Goal: Navigation & Orientation: Find specific page/section

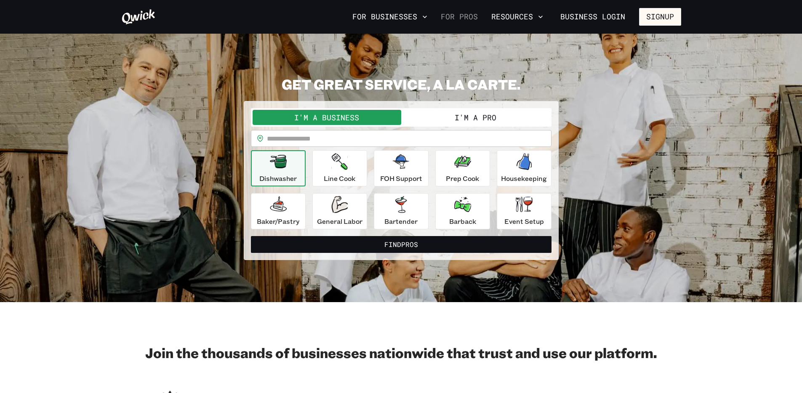
click at [454, 13] on link "For Pros" at bounding box center [459, 17] width 44 height 14
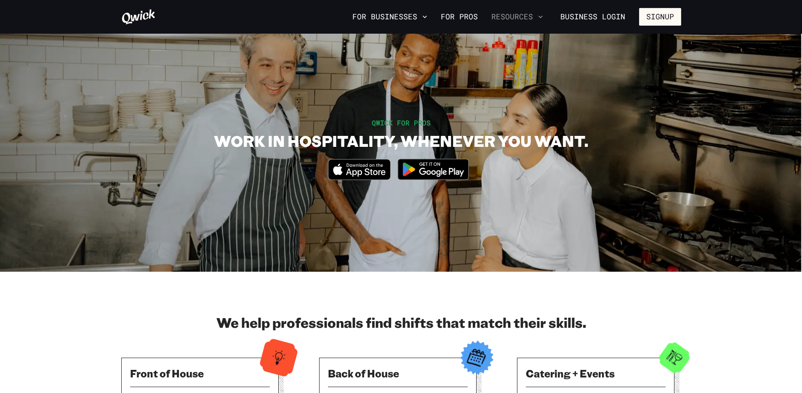
click at [510, 16] on button "Resources" at bounding box center [517, 17] width 58 height 14
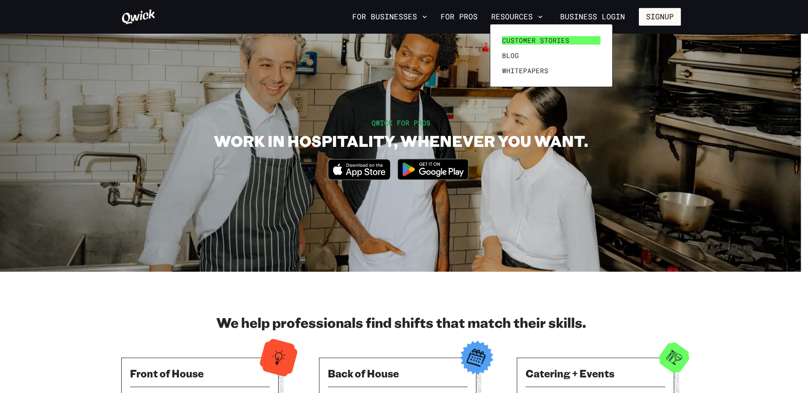
click at [521, 44] on span "Customer stories" at bounding box center [535, 40] width 67 height 8
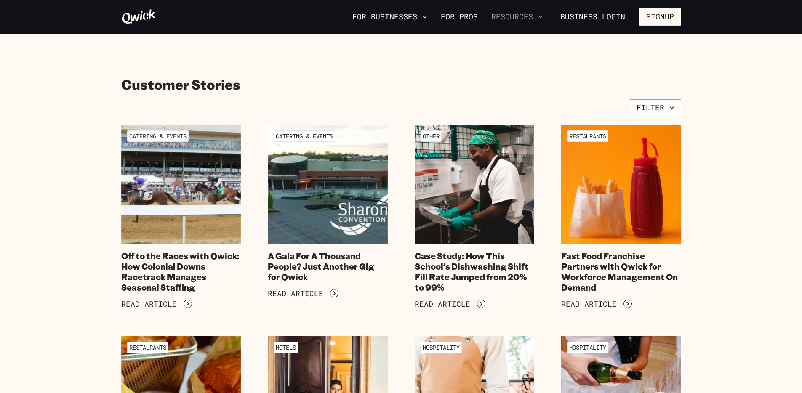
click at [515, 22] on button "Resources" at bounding box center [517, 17] width 58 height 14
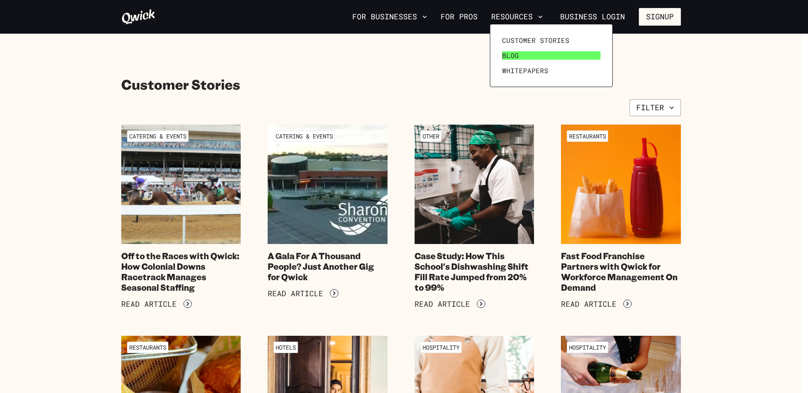
click at [514, 58] on span "Blog" at bounding box center [510, 55] width 17 height 8
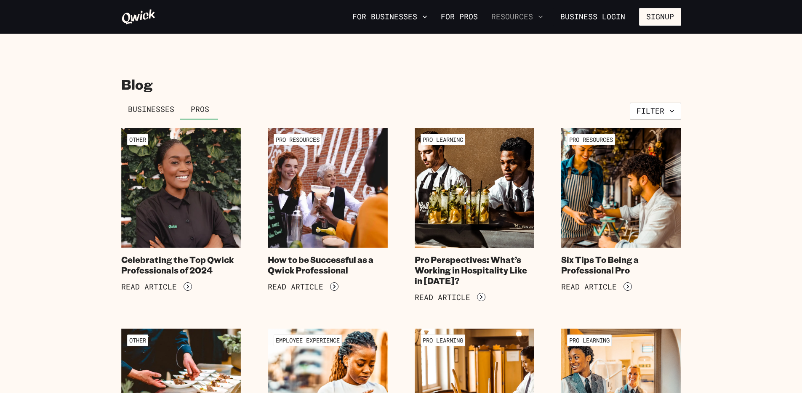
click at [517, 16] on button "Resources" at bounding box center [517, 17] width 58 height 14
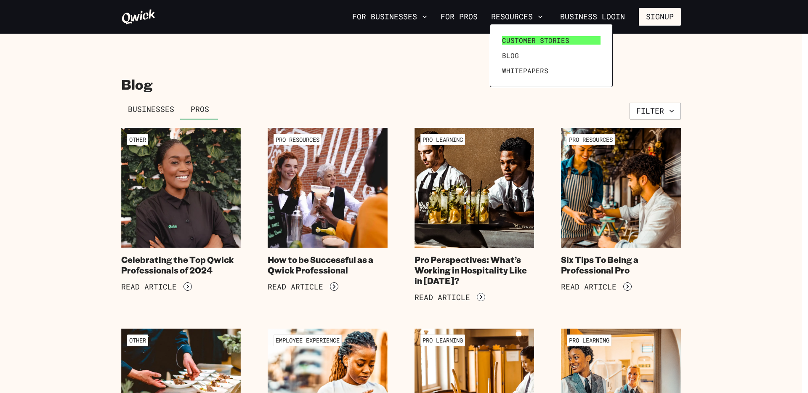
click at [514, 43] on span "Customer stories" at bounding box center [535, 40] width 67 height 8
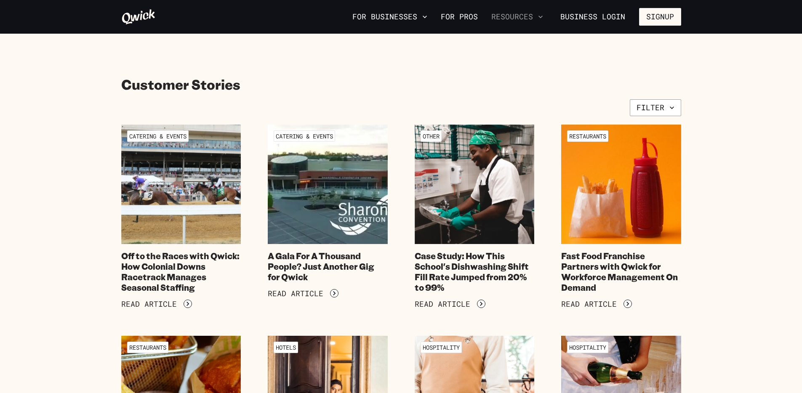
click at [509, 11] on button "Resources" at bounding box center [517, 17] width 58 height 14
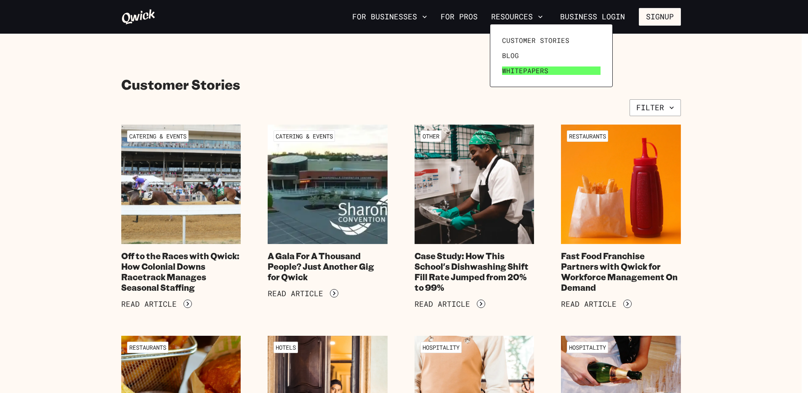
click at [511, 69] on span "Whitepapers" at bounding box center [525, 70] width 46 height 8
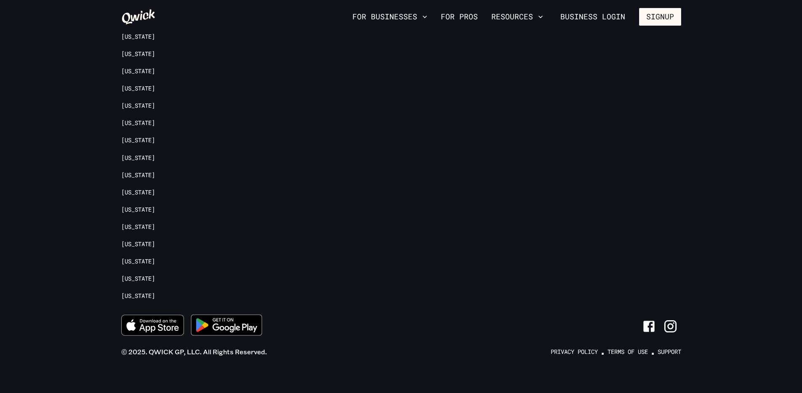
scroll to position [1240, 0]
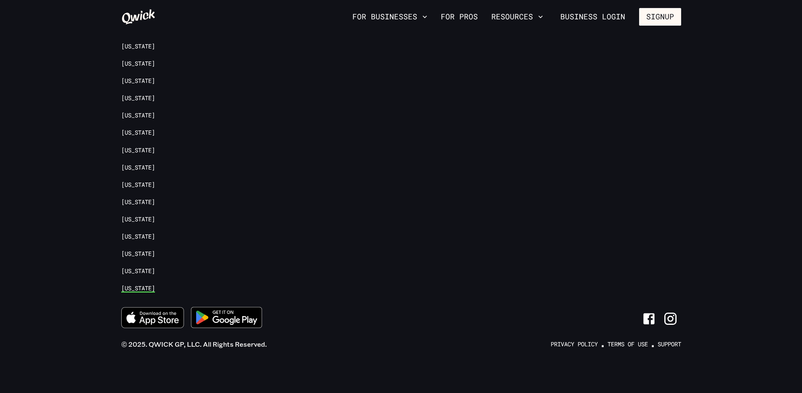
click at [130, 288] on link "[US_STATE]" at bounding box center [138, 288] width 34 height 8
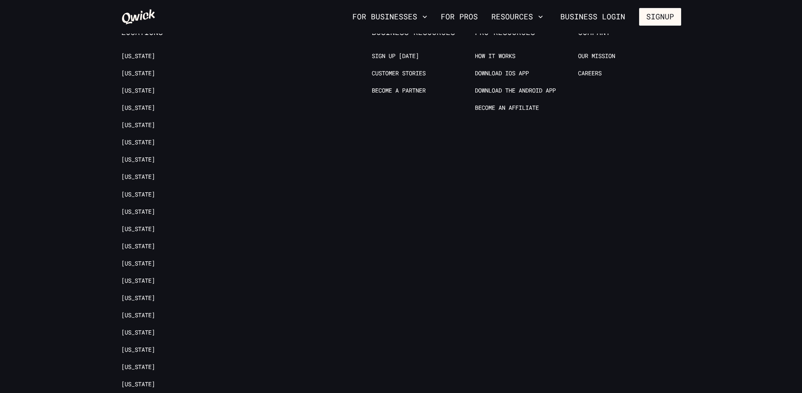
scroll to position [982, 0]
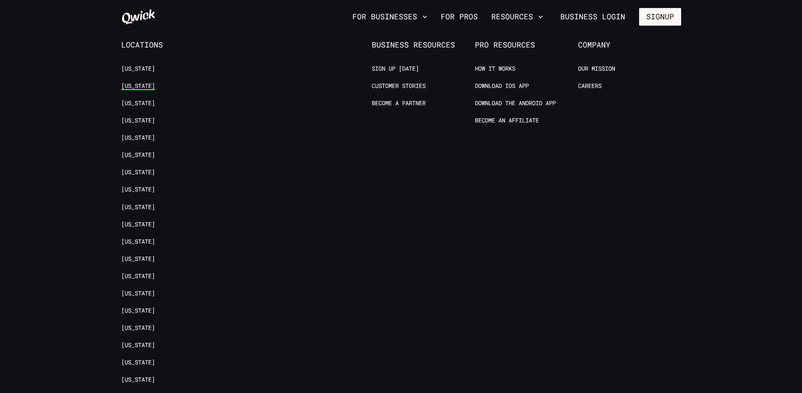
click at [149, 86] on link "[US_STATE]" at bounding box center [138, 86] width 34 height 8
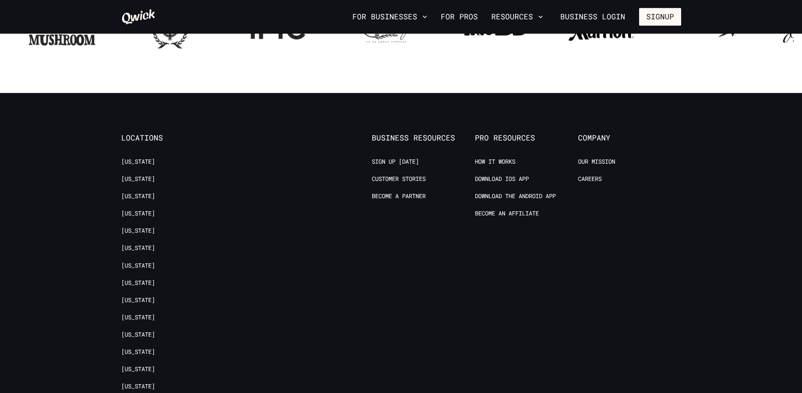
scroll to position [975, 0]
click at [403, 160] on link "Sign up [DATE]" at bounding box center [395, 161] width 47 height 8
